Goal: Book appointment/travel/reservation

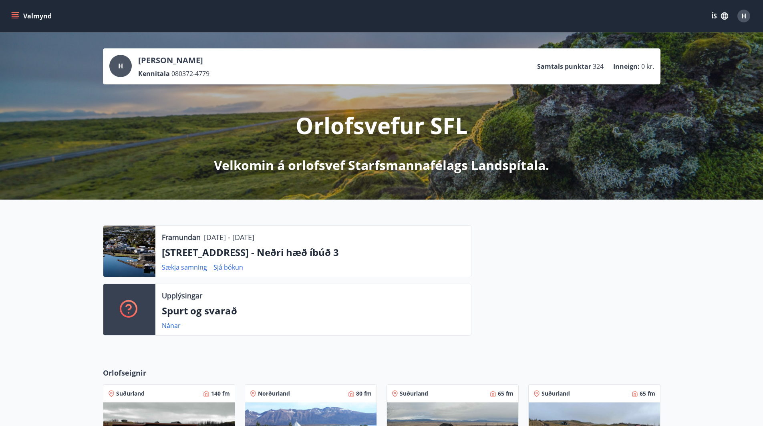
click at [35, 14] on button "Valmynd" at bounding box center [32, 16] width 45 height 14
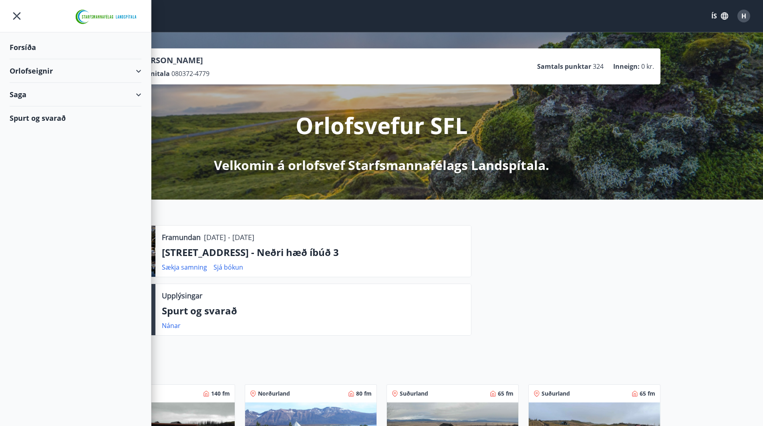
click at [135, 70] on div "Orlofseignir" at bounding box center [76, 71] width 132 height 24
click at [43, 109] on div "Bókunardagatal" at bounding box center [75, 108] width 119 height 17
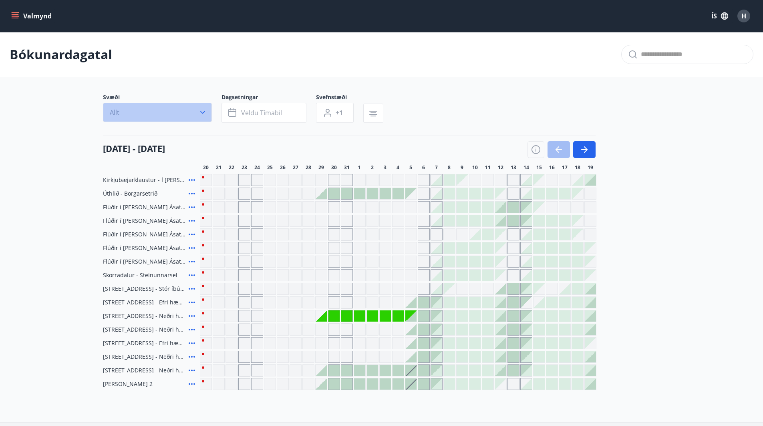
click at [201, 112] on icon "button" at bounding box center [202, 112] width 5 height 3
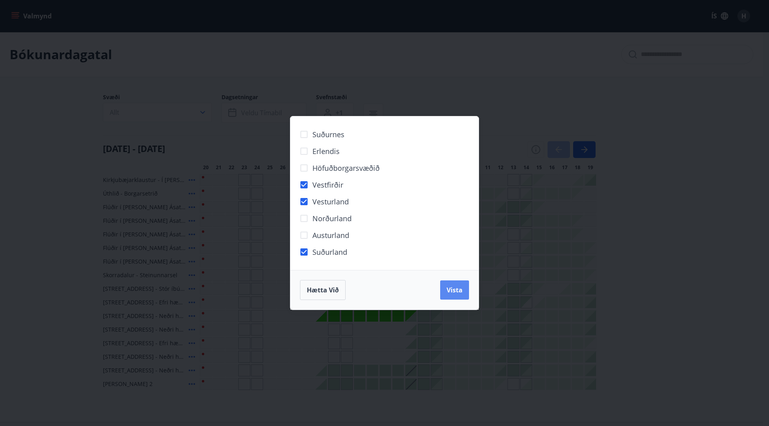
click at [454, 292] on span "Vista" at bounding box center [454, 290] width 16 height 9
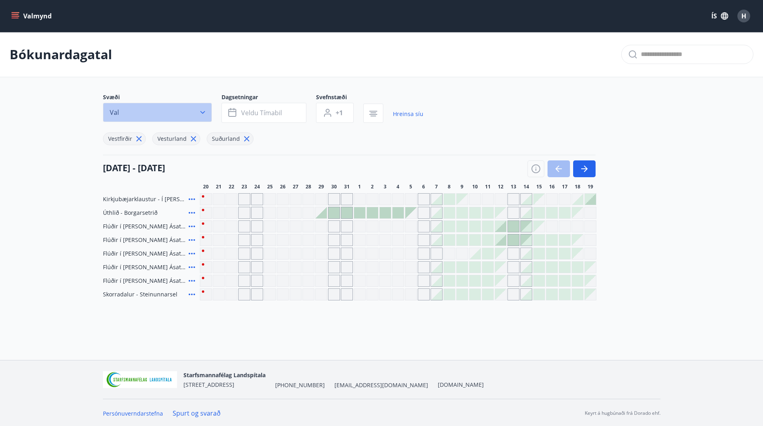
click at [205, 112] on icon "button" at bounding box center [202, 112] width 5 height 3
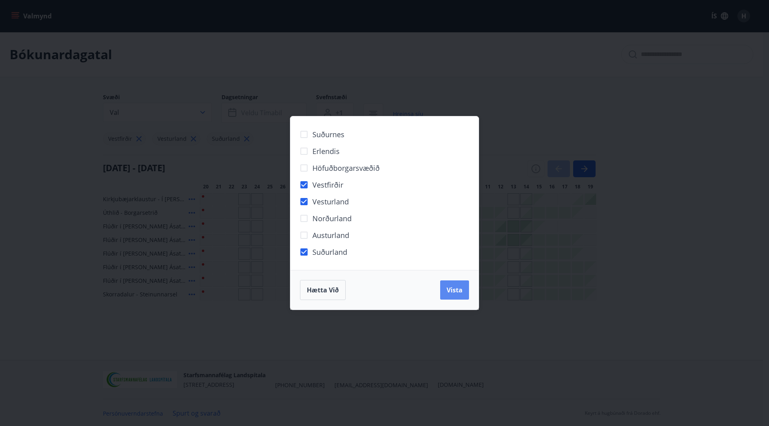
click at [451, 290] on span "Vista" at bounding box center [454, 290] width 16 height 9
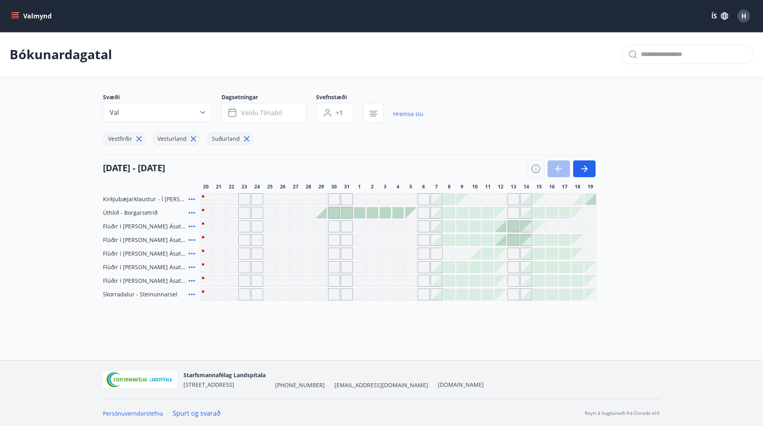
click at [16, 13] on icon "menu" at bounding box center [15, 16] width 8 height 8
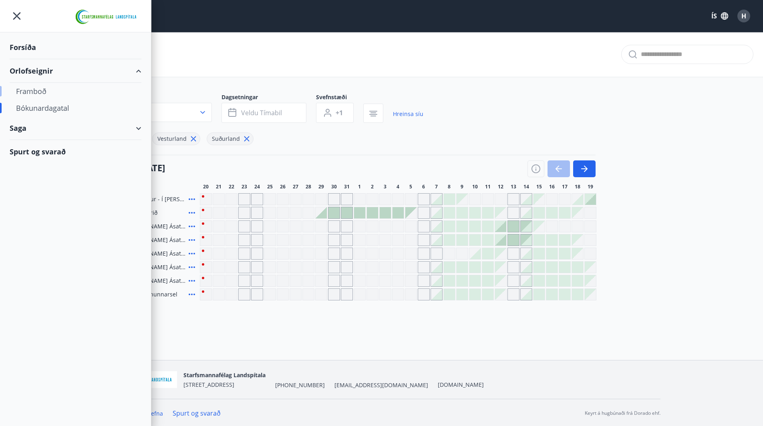
click at [37, 93] on div "Framboð" at bounding box center [75, 91] width 119 height 17
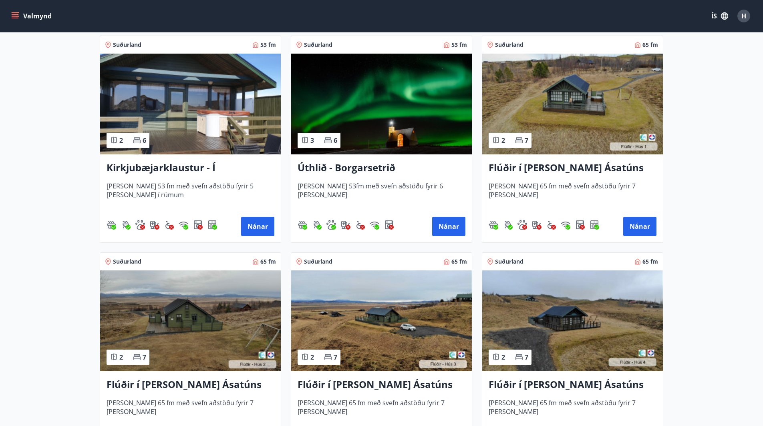
scroll to position [74, 0]
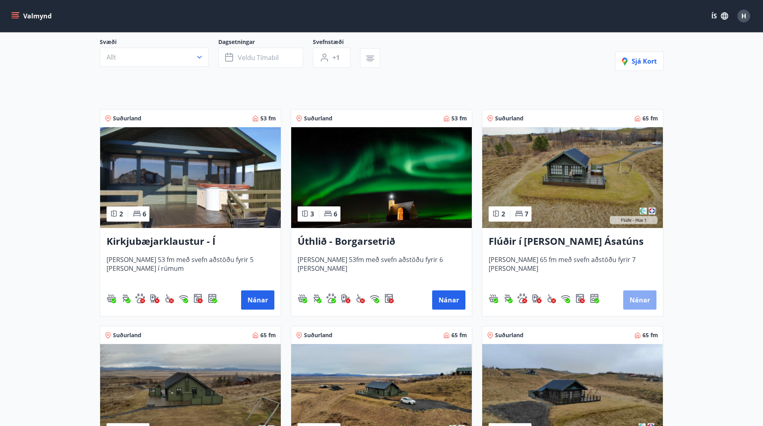
click at [640, 301] on button "Nánar" at bounding box center [639, 300] width 33 height 19
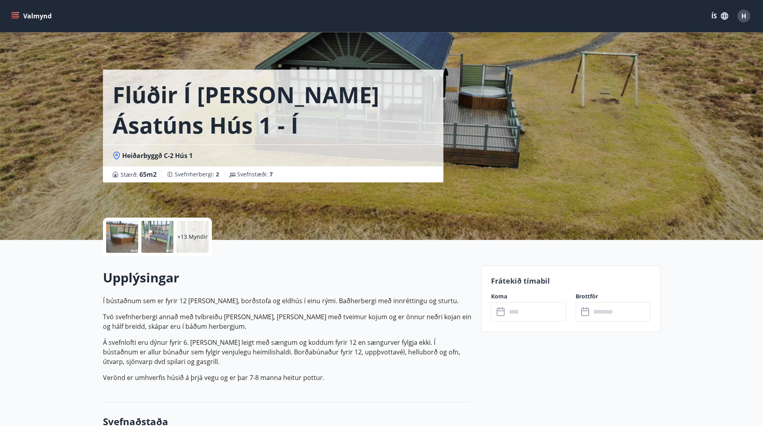
click at [522, 322] on div "Frátekið tímabil Koma ​ ​ Brottför ​ ​" at bounding box center [570, 299] width 179 height 66
click at [528, 319] on input "text" at bounding box center [536, 312] width 60 height 20
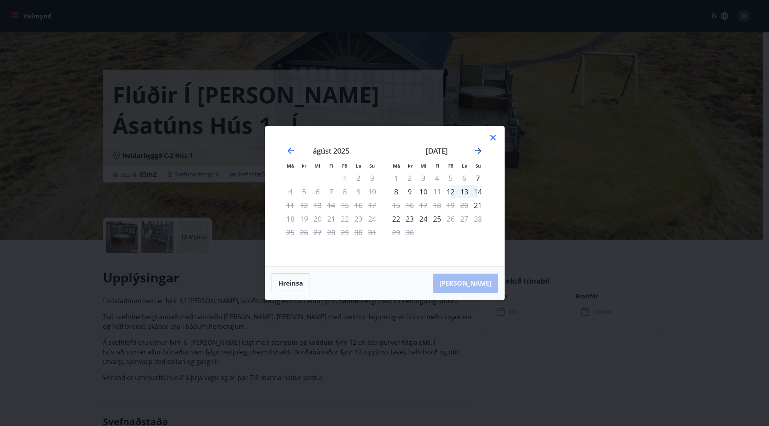
click at [479, 150] on icon "Move forward to switch to the next month." at bounding box center [478, 151] width 6 height 6
click at [290, 149] on icon "Move backward to switch to the previous month." at bounding box center [291, 151] width 10 height 10
click at [491, 136] on icon at bounding box center [493, 138] width 6 height 6
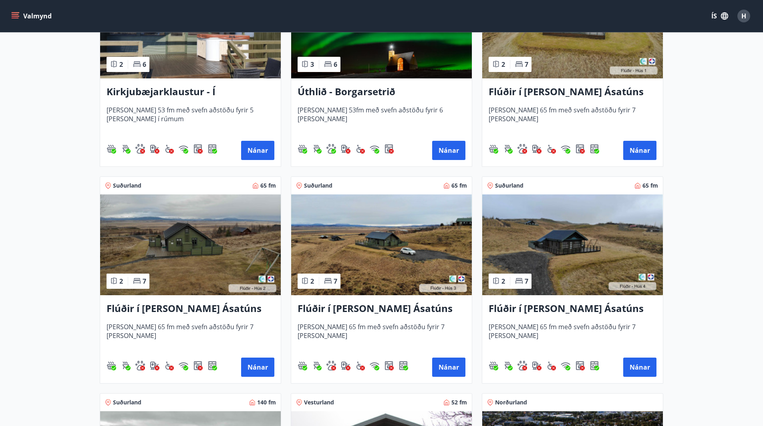
scroll to position [240, 0]
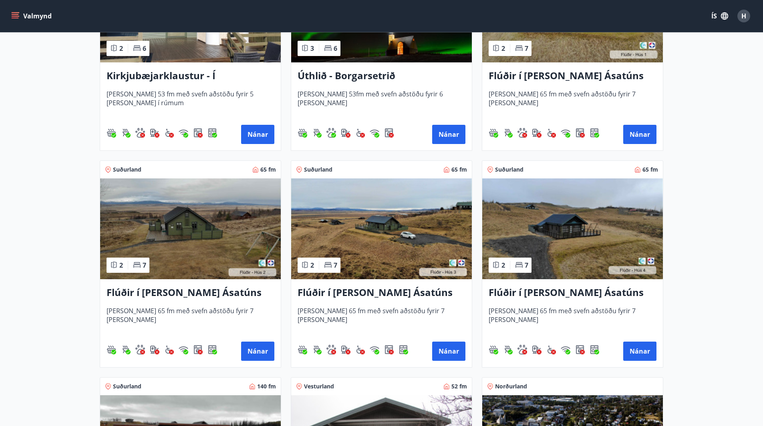
click at [161, 290] on h3 "Flúðir í [PERSON_NAME] Ásatúns hús 2 - í [GEOGRAPHIC_DATA] E" at bounding box center [190, 293] width 168 height 14
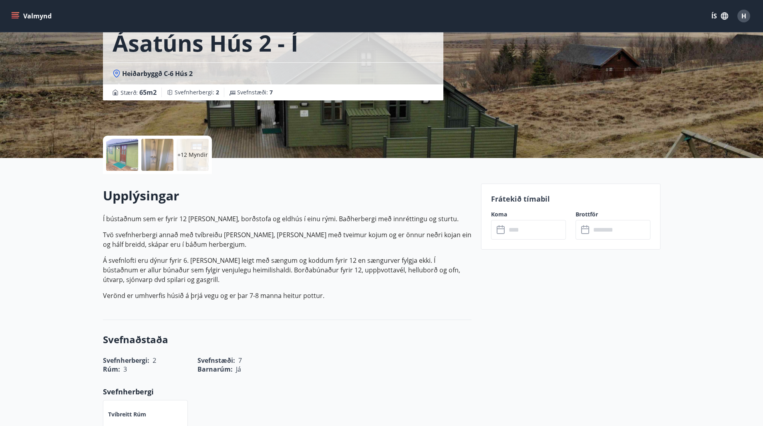
scroll to position [120, 0]
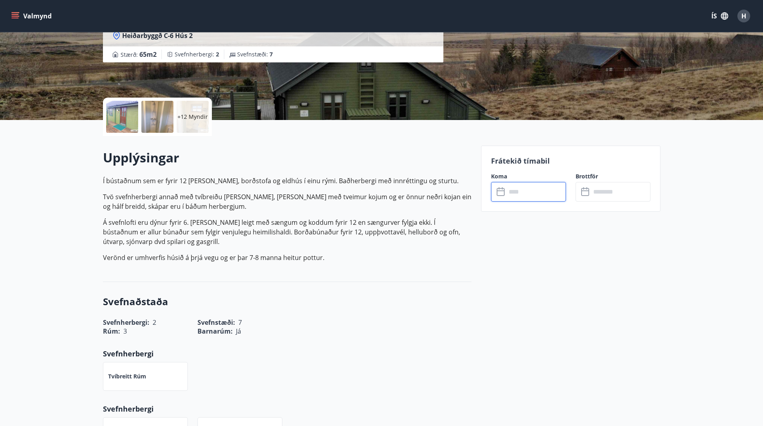
click at [517, 195] on input "text" at bounding box center [536, 192] width 60 height 20
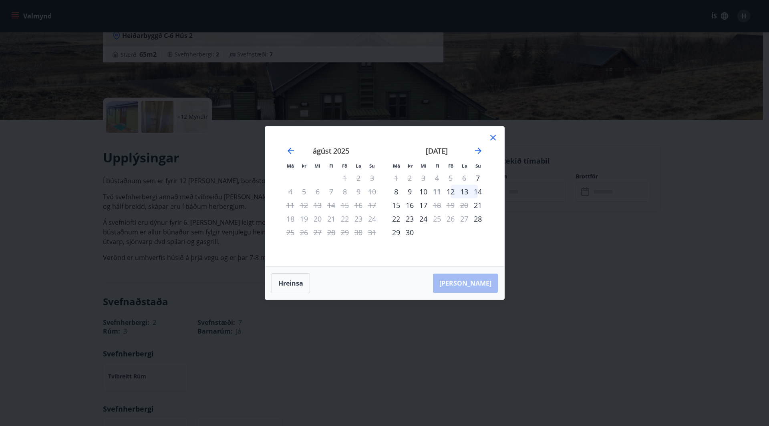
click at [493, 138] on icon at bounding box center [493, 138] width 6 height 6
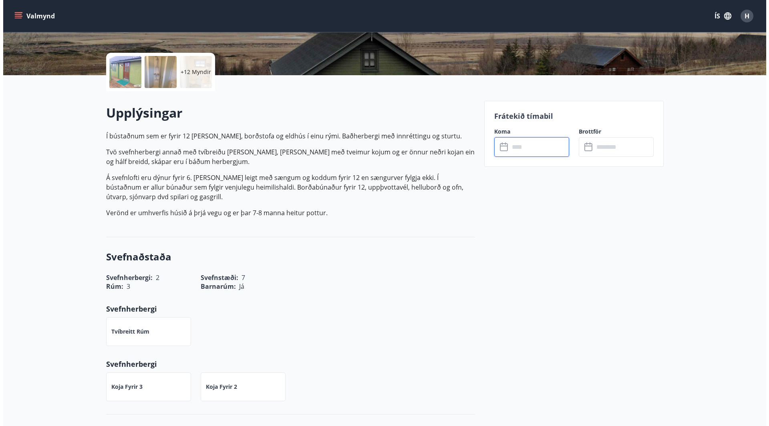
scroll to position [160, 0]
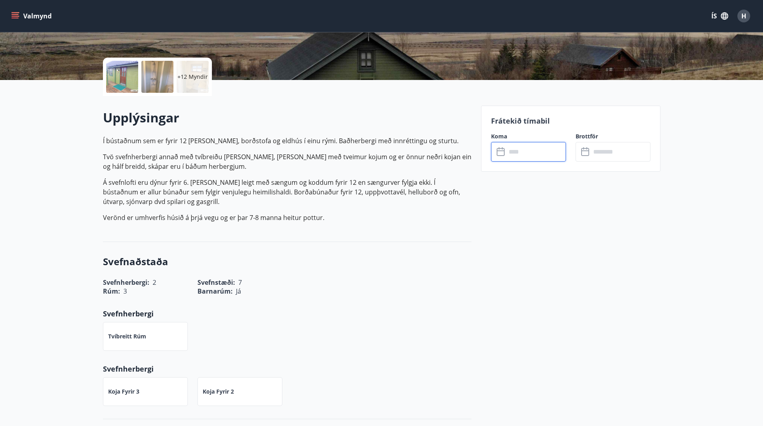
click at [192, 68] on div "+12 Myndir" at bounding box center [193, 77] width 32 height 32
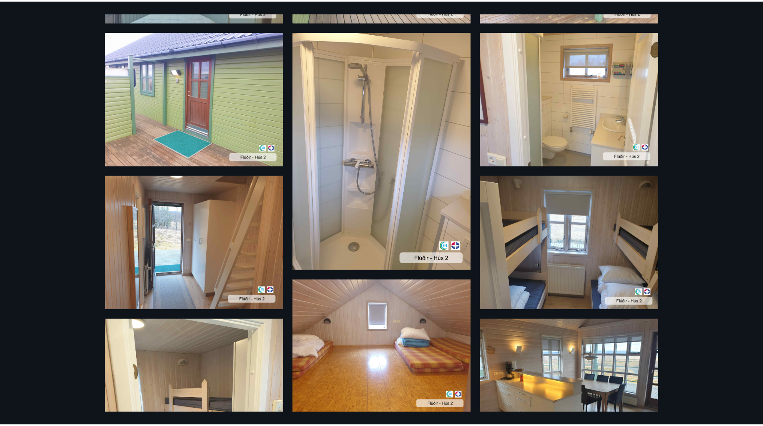
scroll to position [0, 0]
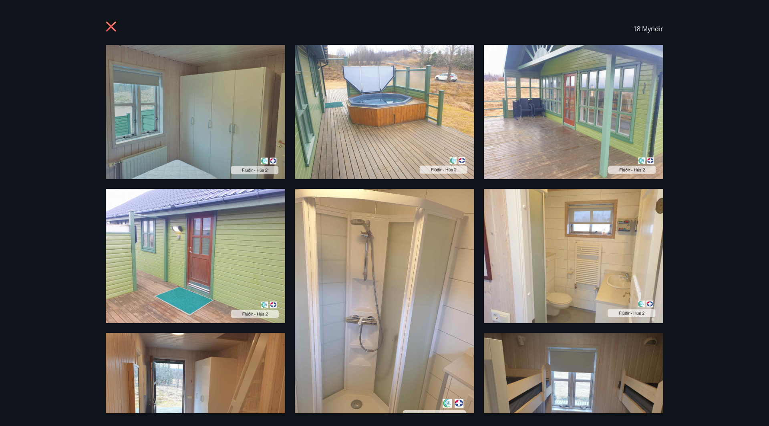
click at [110, 24] on icon at bounding box center [112, 27] width 13 height 13
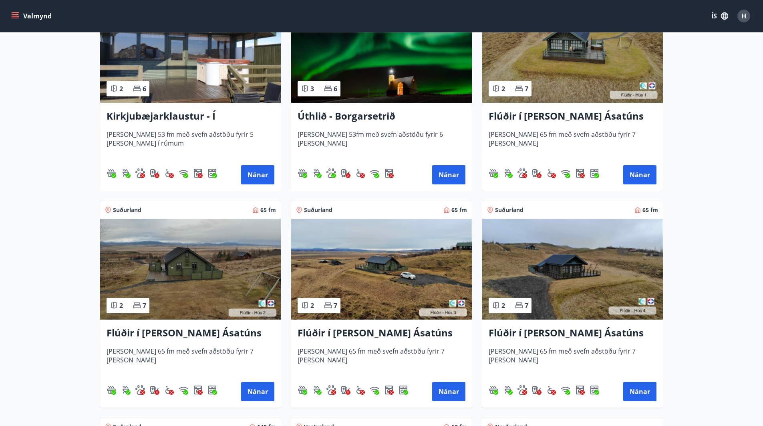
scroll to position [200, 0]
click at [388, 331] on h3 "Flúðir í [PERSON_NAME] Ásatúns hús 3 - í [GEOGRAPHIC_DATA]" at bounding box center [381, 333] width 168 height 14
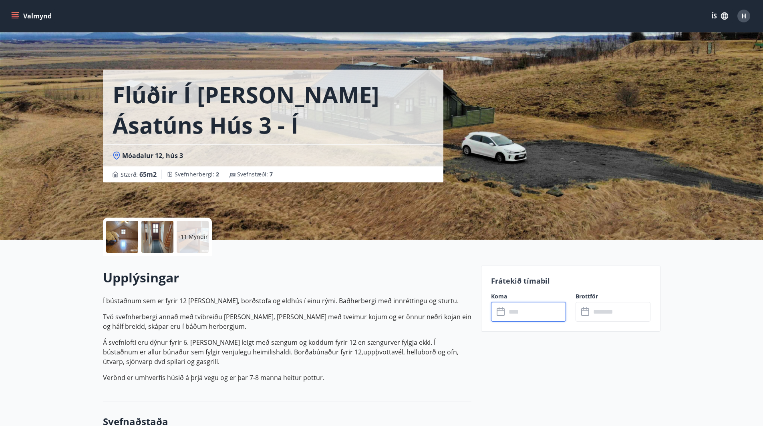
click at [520, 314] on input "text" at bounding box center [536, 312] width 60 height 20
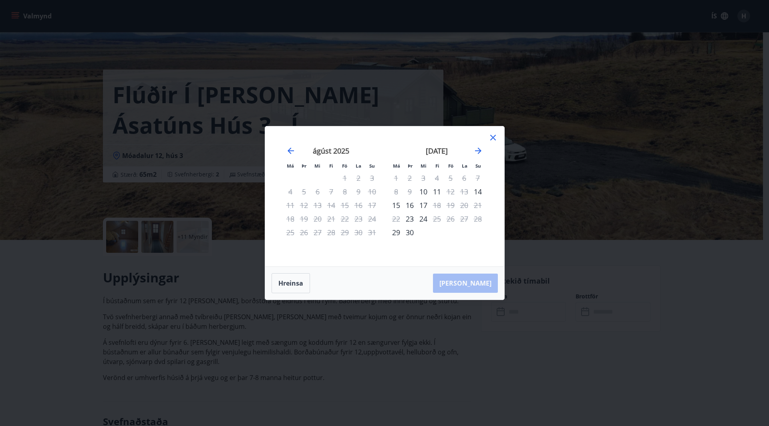
click at [496, 138] on icon at bounding box center [493, 138] width 10 height 10
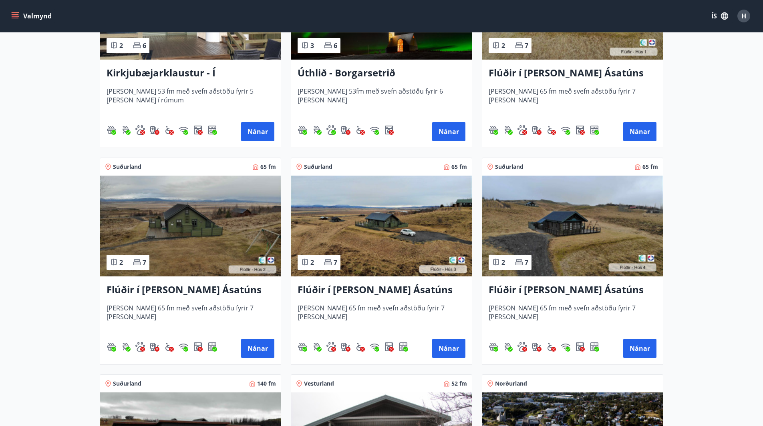
scroll to position [280, 0]
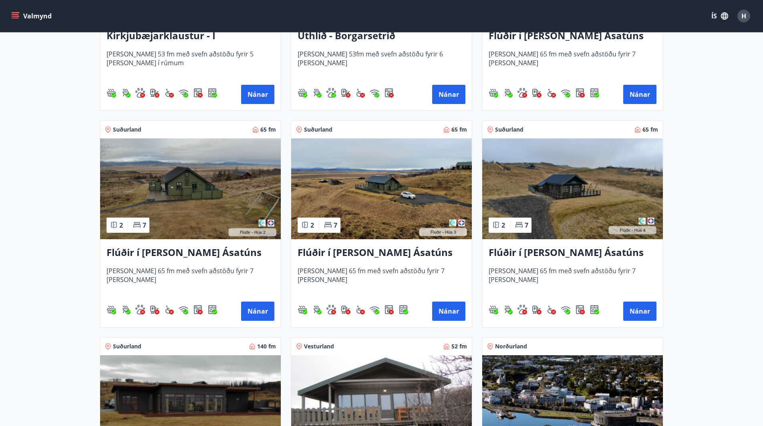
click at [582, 253] on h3 "Flúðir í [PERSON_NAME] Ásatúns hús 4 - í Þverlág" at bounding box center [572, 253] width 168 height 14
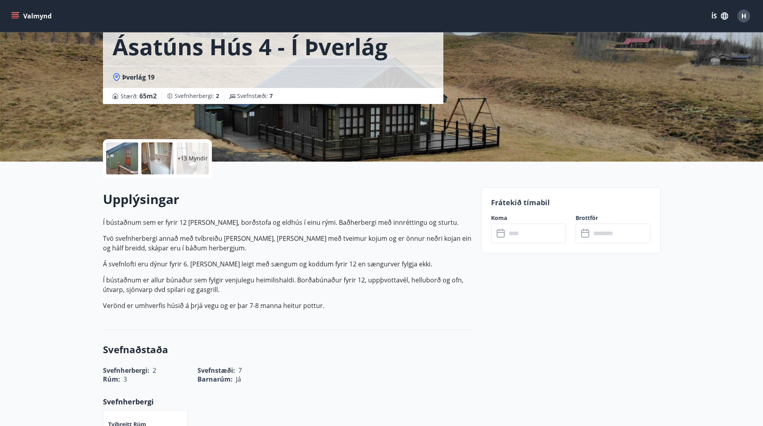
scroll to position [40, 0]
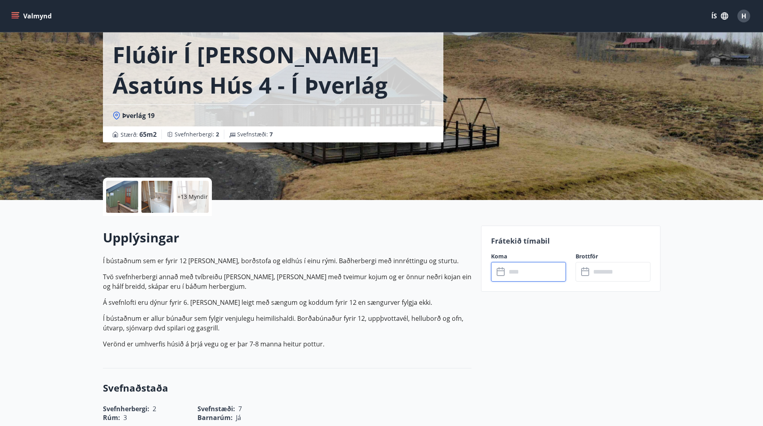
click at [513, 277] on input "text" at bounding box center [536, 272] width 60 height 20
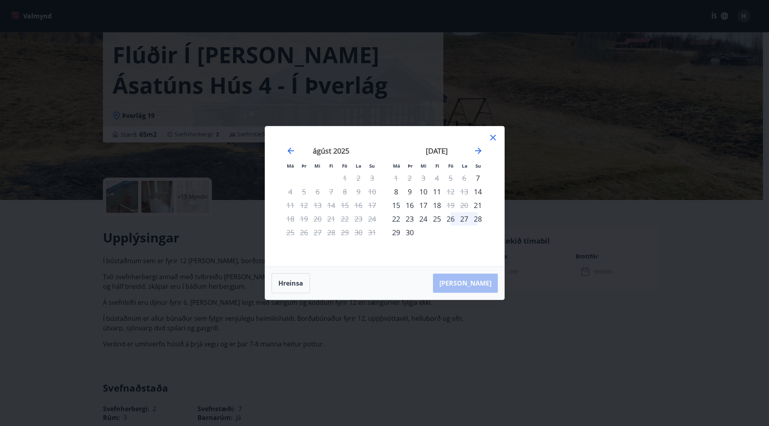
click at [493, 137] on icon at bounding box center [493, 138] width 10 height 10
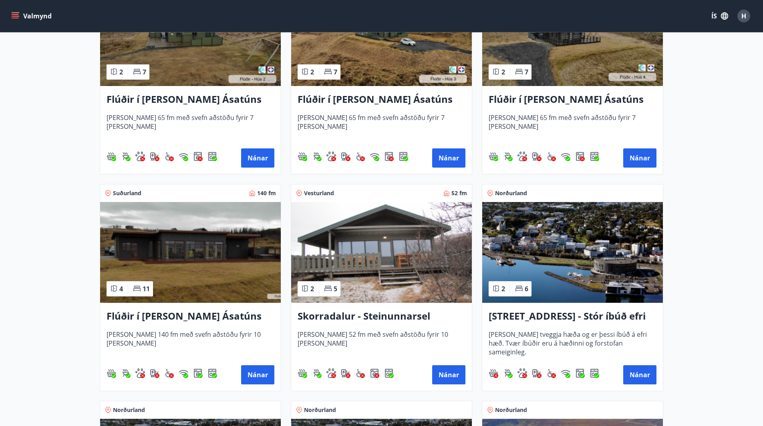
scroll to position [440, 0]
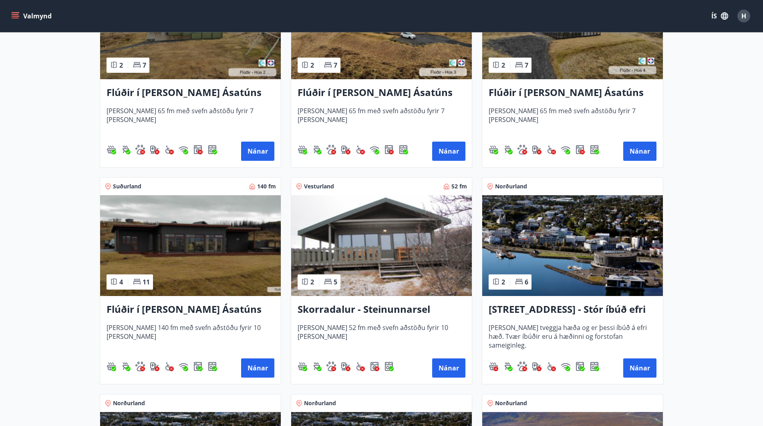
click at [199, 310] on h3 "Flúðir í [PERSON_NAME] Ásatúns hús 5 - [GEOGRAPHIC_DATA] 4" at bounding box center [190, 310] width 168 height 14
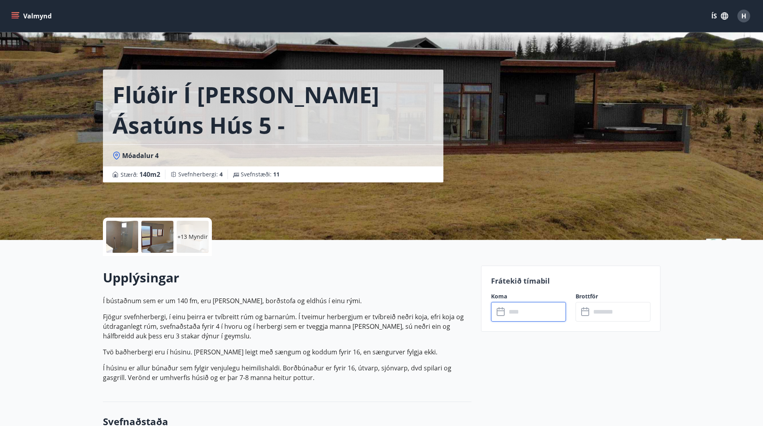
click at [525, 315] on input "text" at bounding box center [536, 312] width 60 height 20
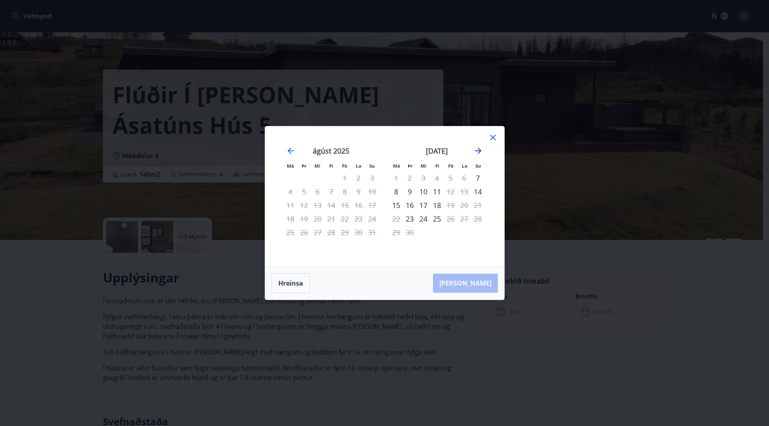
click at [481, 151] on icon "Move forward to switch to the next month." at bounding box center [478, 151] width 10 height 10
click at [492, 137] on icon at bounding box center [493, 138] width 10 height 10
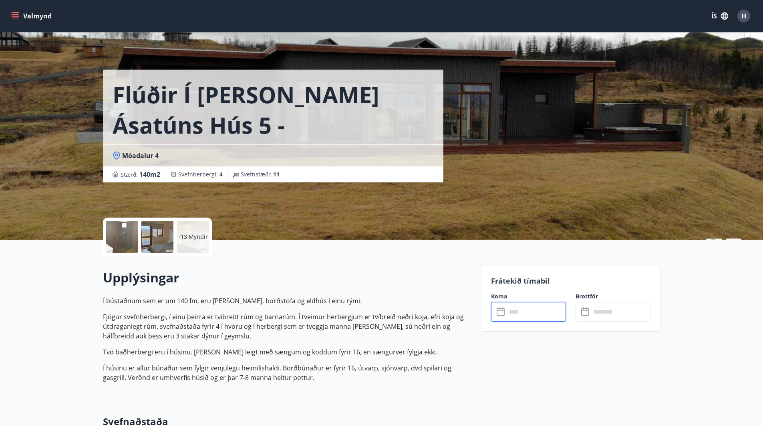
click at [531, 319] on input "text" at bounding box center [536, 312] width 60 height 20
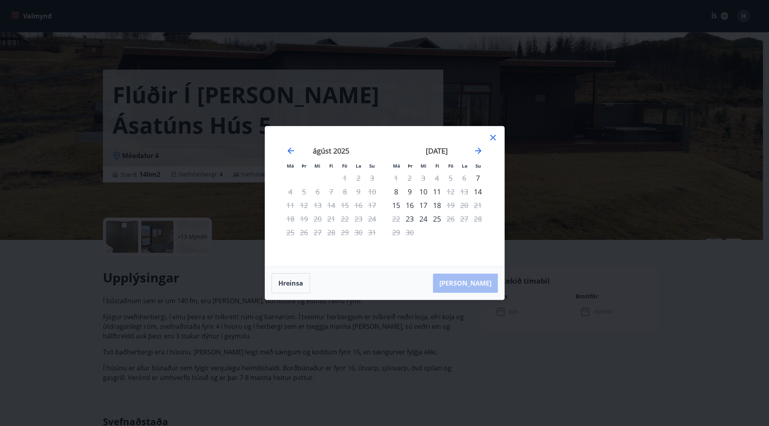
click at [490, 138] on icon at bounding box center [493, 138] width 10 height 10
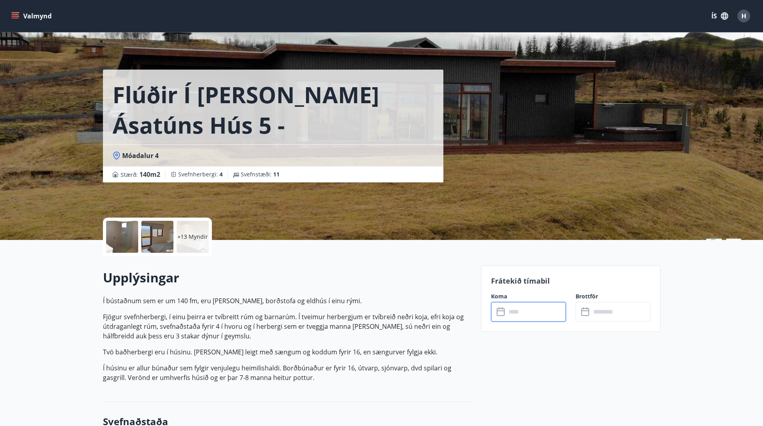
click at [513, 310] on input "text" at bounding box center [536, 312] width 60 height 20
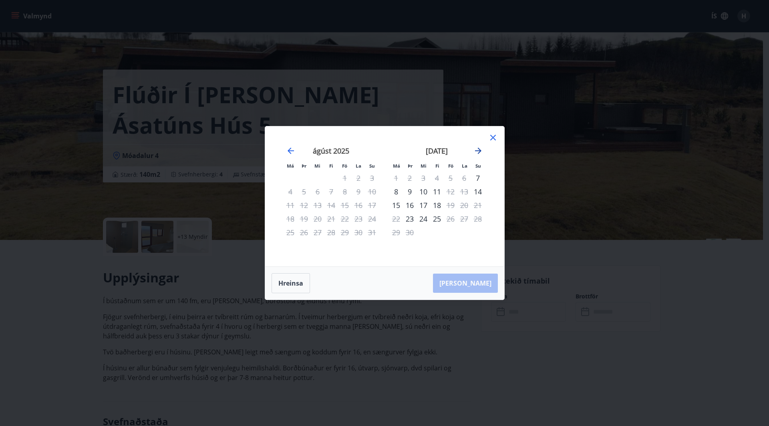
click at [480, 149] on icon "Move forward to switch to the next month." at bounding box center [478, 151] width 10 height 10
click at [478, 149] on icon "Move forward to switch to the next month." at bounding box center [478, 151] width 10 height 10
click at [492, 137] on icon at bounding box center [493, 138] width 6 height 6
